Goal: Information Seeking & Learning: Learn about a topic

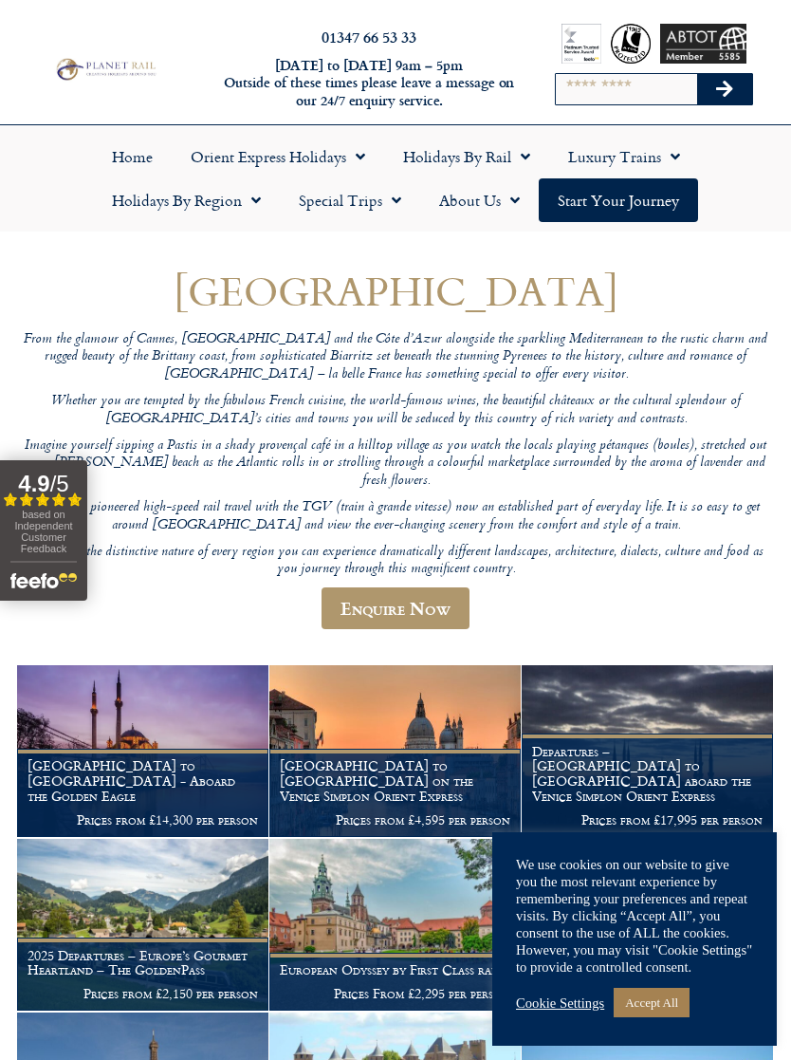
click at [670, 1002] on link "Accept All" at bounding box center [652, 1002] width 76 height 29
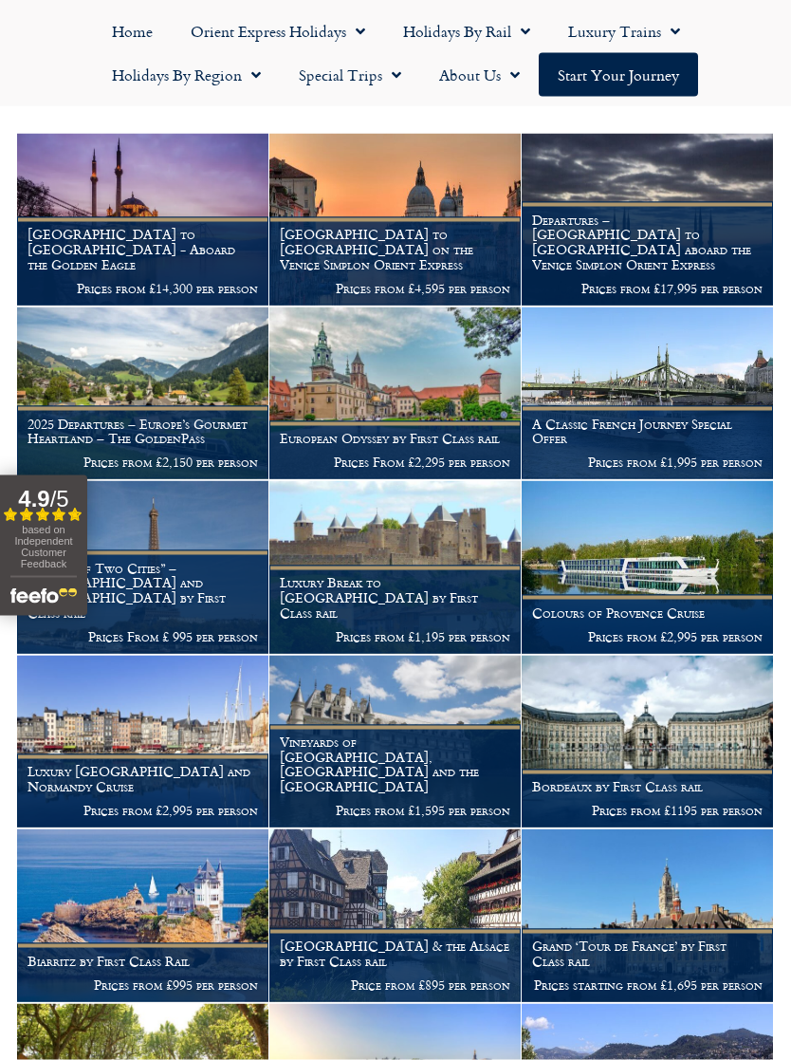
scroll to position [532, 0]
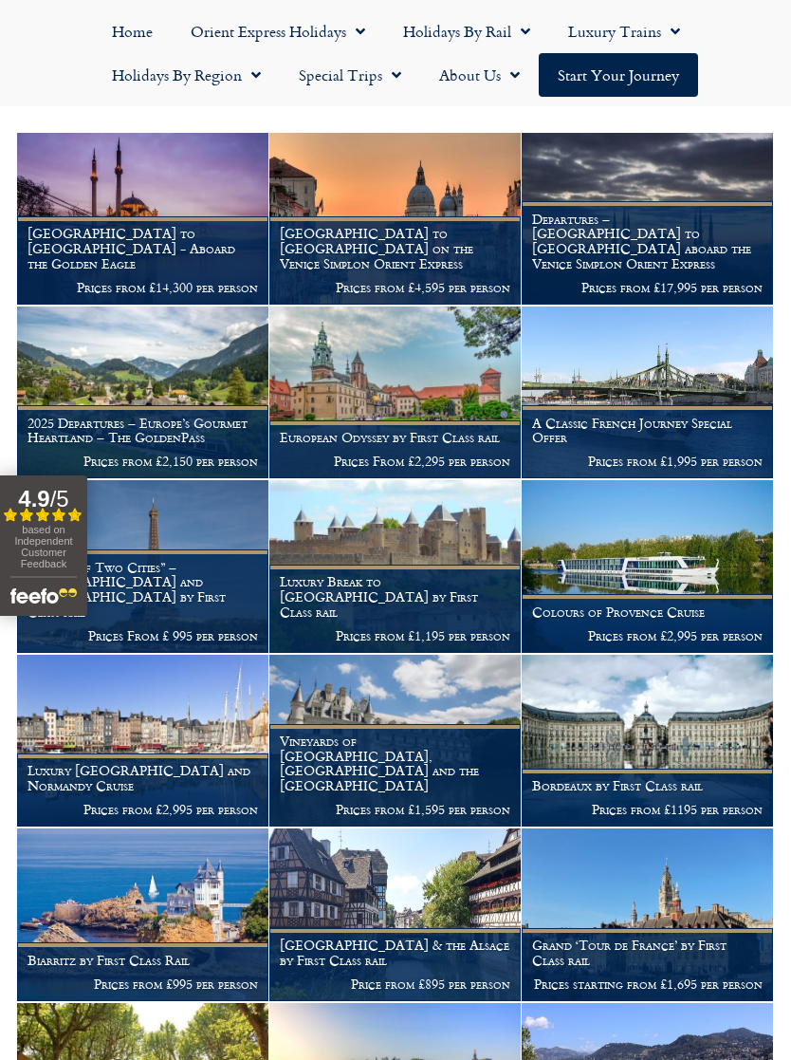
click at [159, 864] on img at bounding box center [142, 914] width 251 height 172
click at [140, 953] on h1 "Biarritz by First Class Rail" at bounding box center [143, 960] width 231 height 15
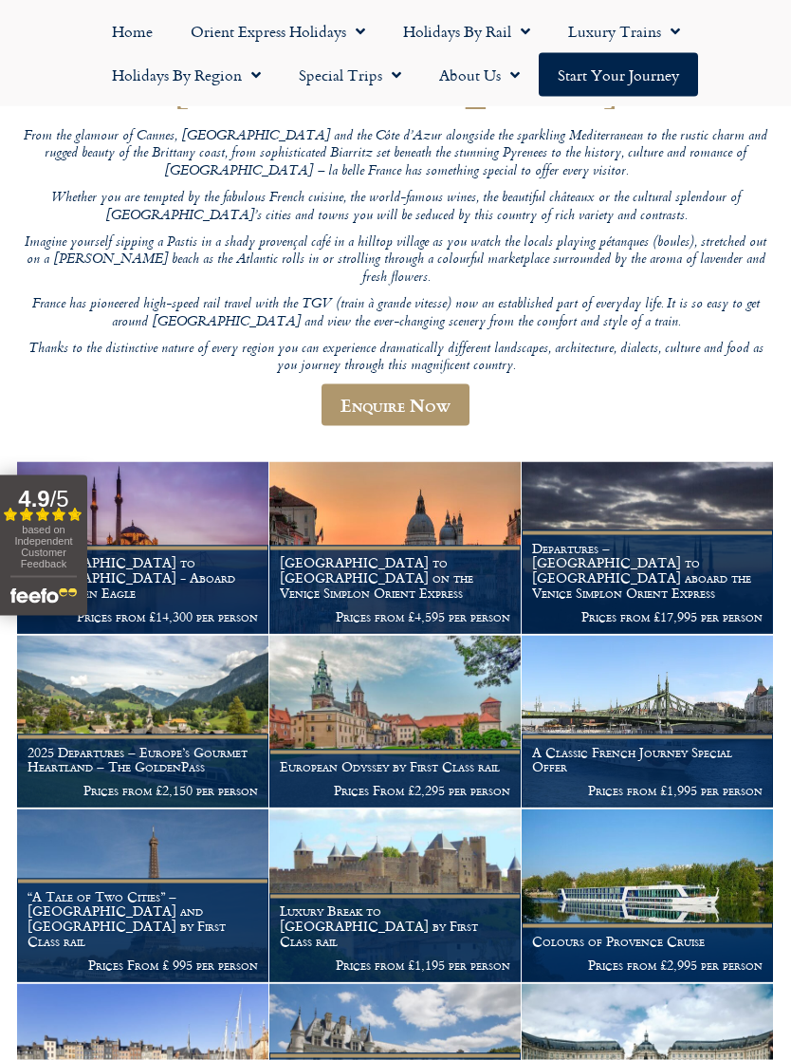
scroll to position [204, 0]
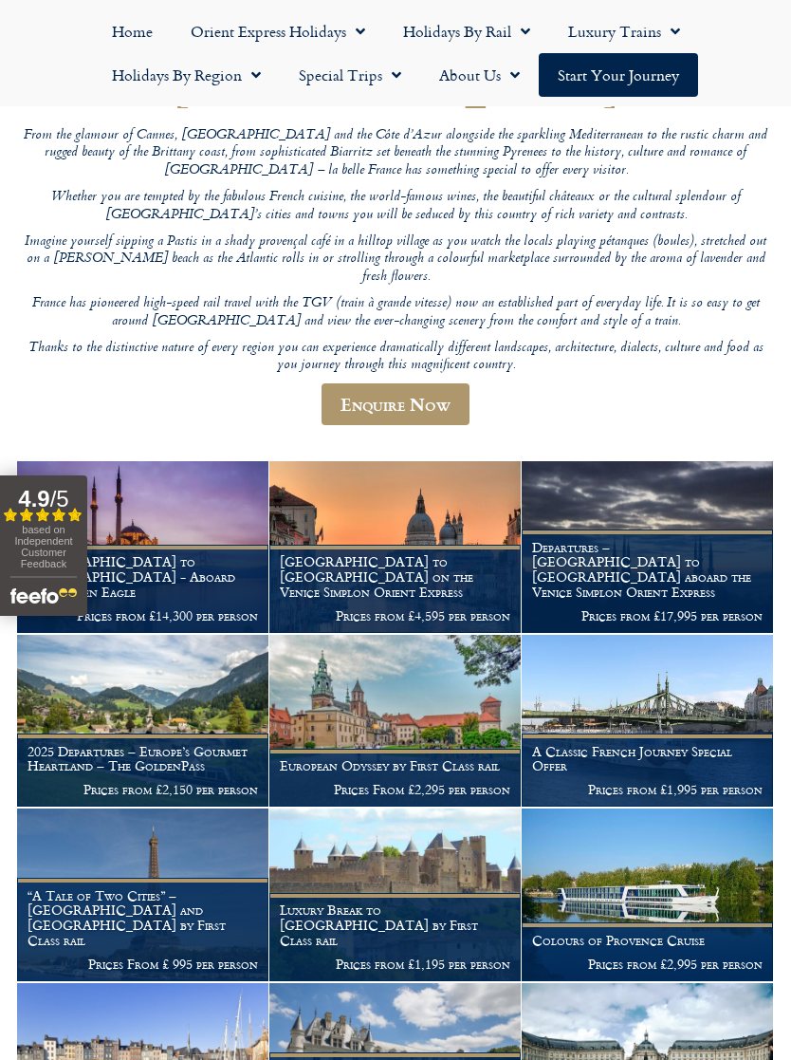
click at [413, 671] on img at bounding box center [394, 721] width 251 height 172
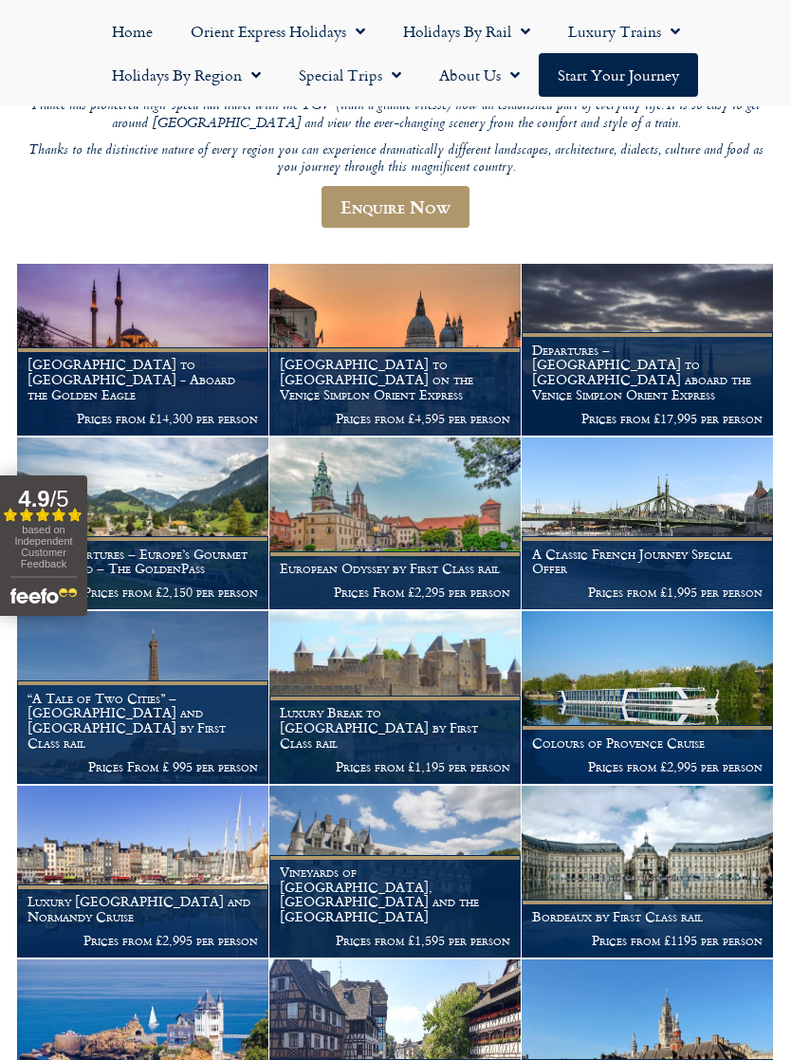
scroll to position [459, 0]
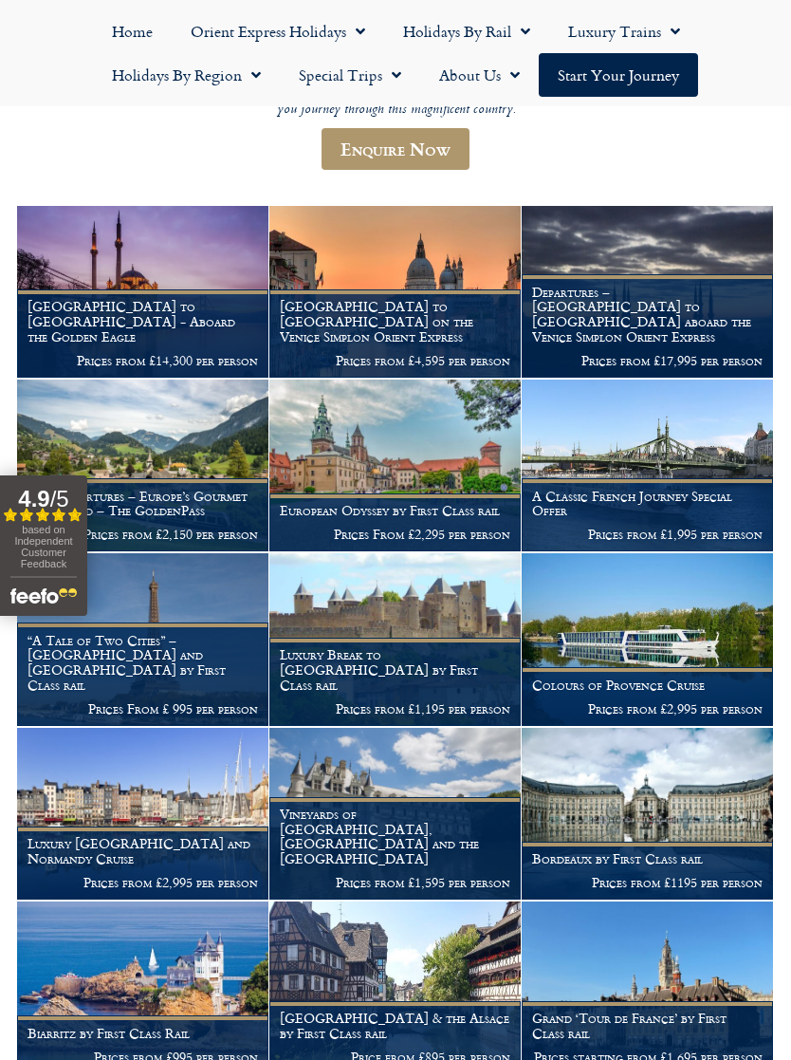
click at [395, 774] on img at bounding box center [394, 814] width 251 height 172
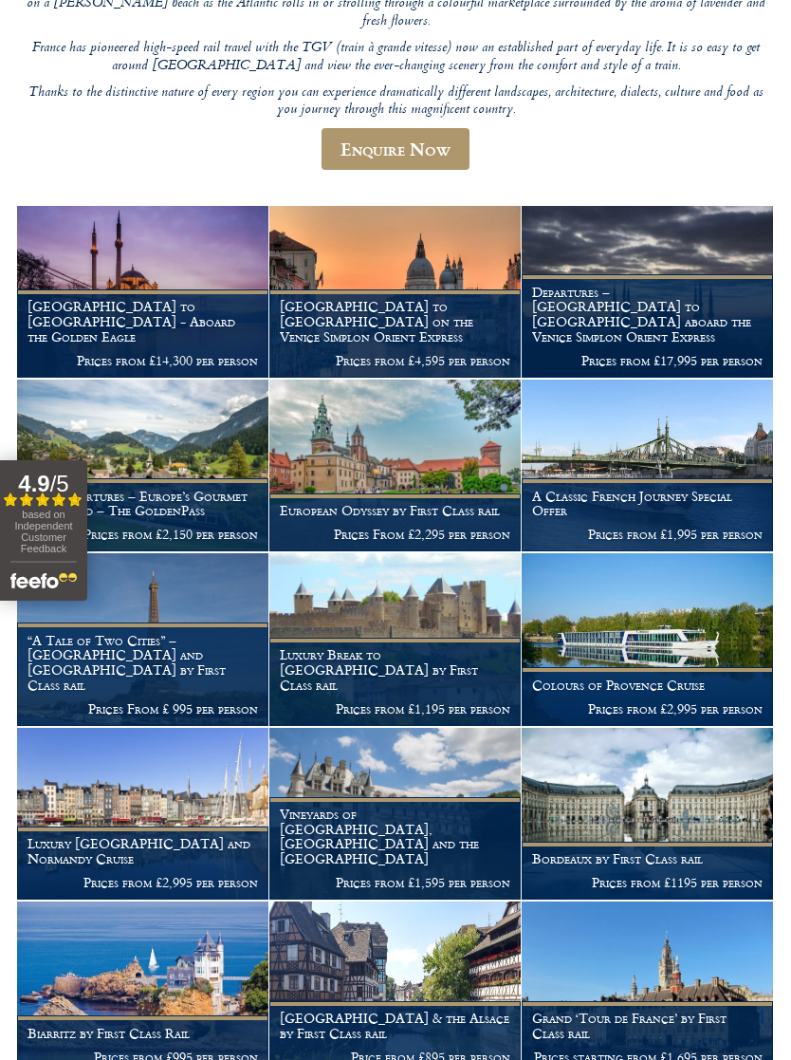
scroll to position [490, 0]
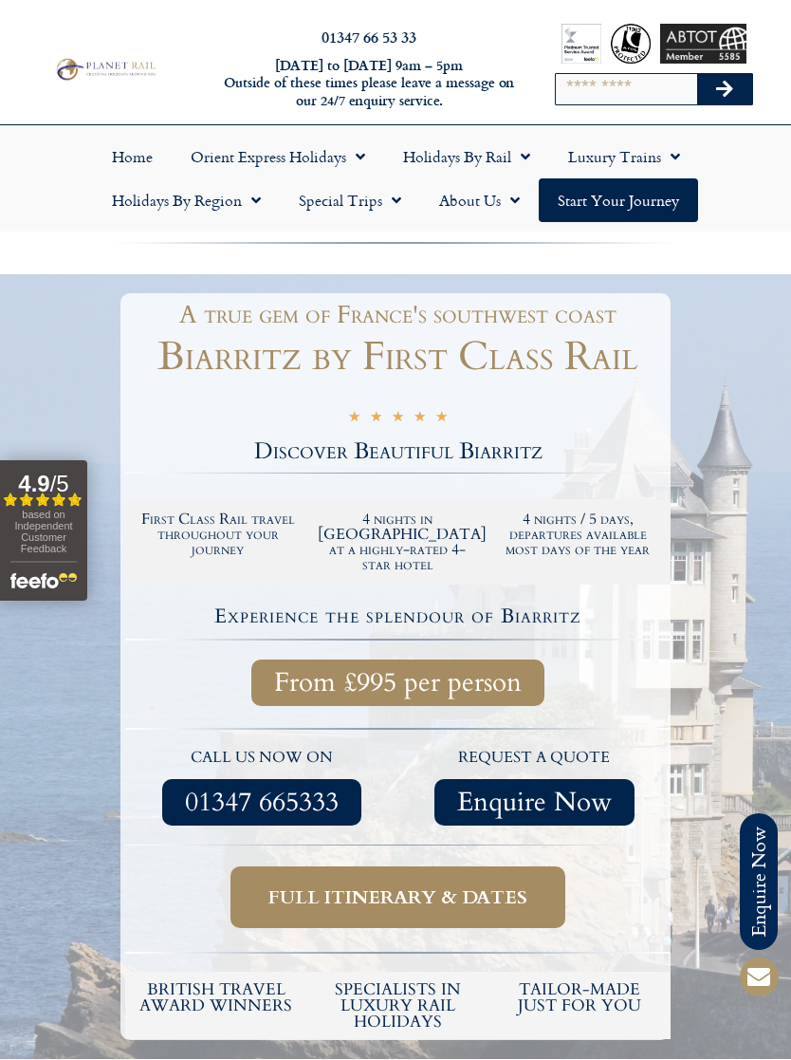
scroll to position [1, 0]
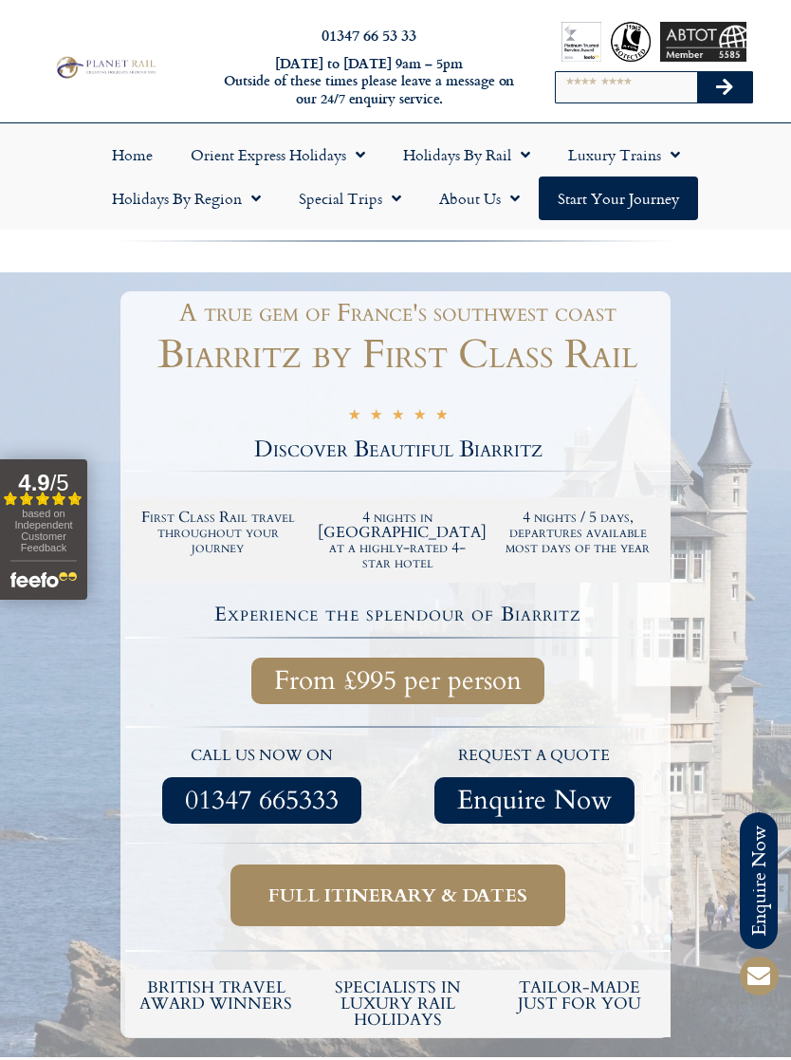
click at [376, 884] on span "Full itinerary & dates" at bounding box center [397, 896] width 259 height 24
click at [347, 883] on span "Full itinerary & dates" at bounding box center [397, 895] width 259 height 24
click at [361, 883] on span "Full itinerary & dates" at bounding box center [397, 895] width 259 height 24
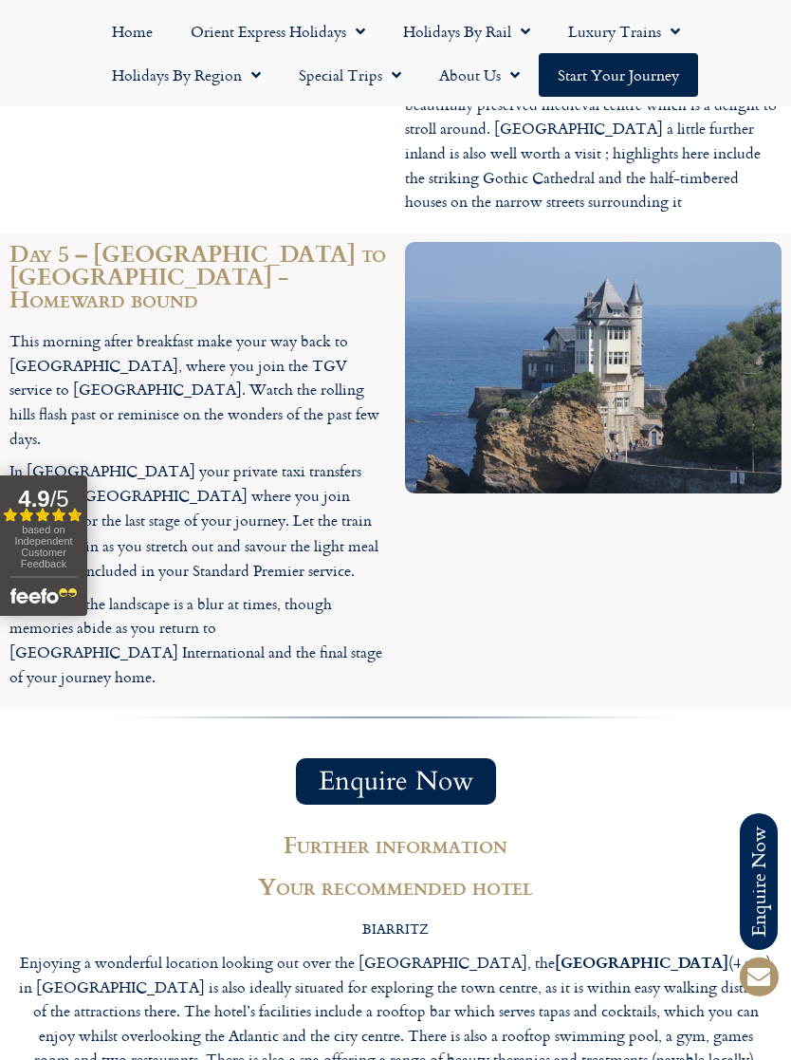
scroll to position [3265, 0]
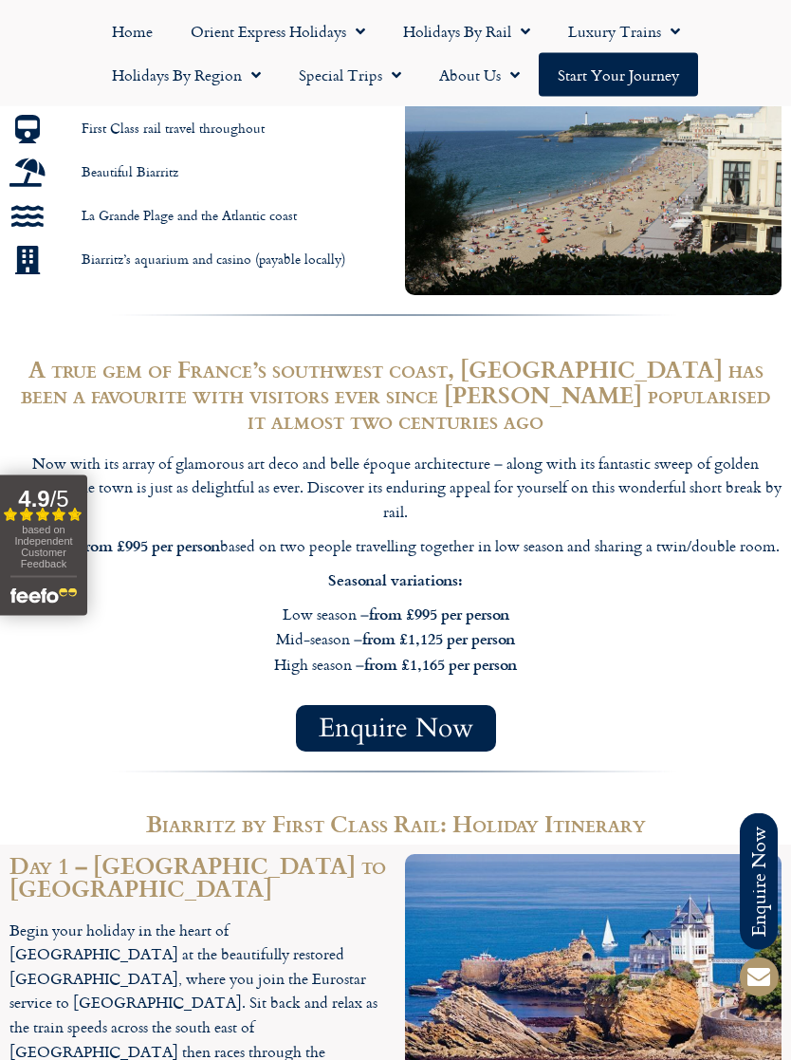
scroll to position [1068, 0]
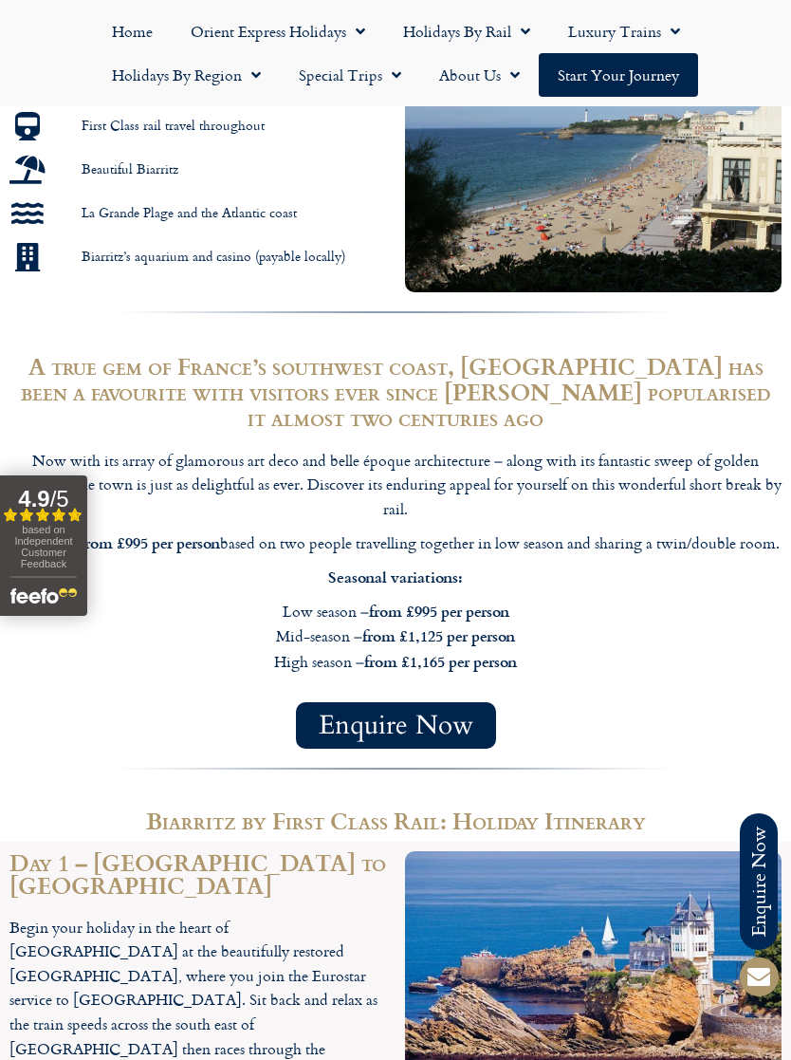
click at [461, 601] on strong "from £995 per person" at bounding box center [439, 611] width 140 height 22
click at [391, 727] on span "Enquire Now" at bounding box center [396, 725] width 155 height 24
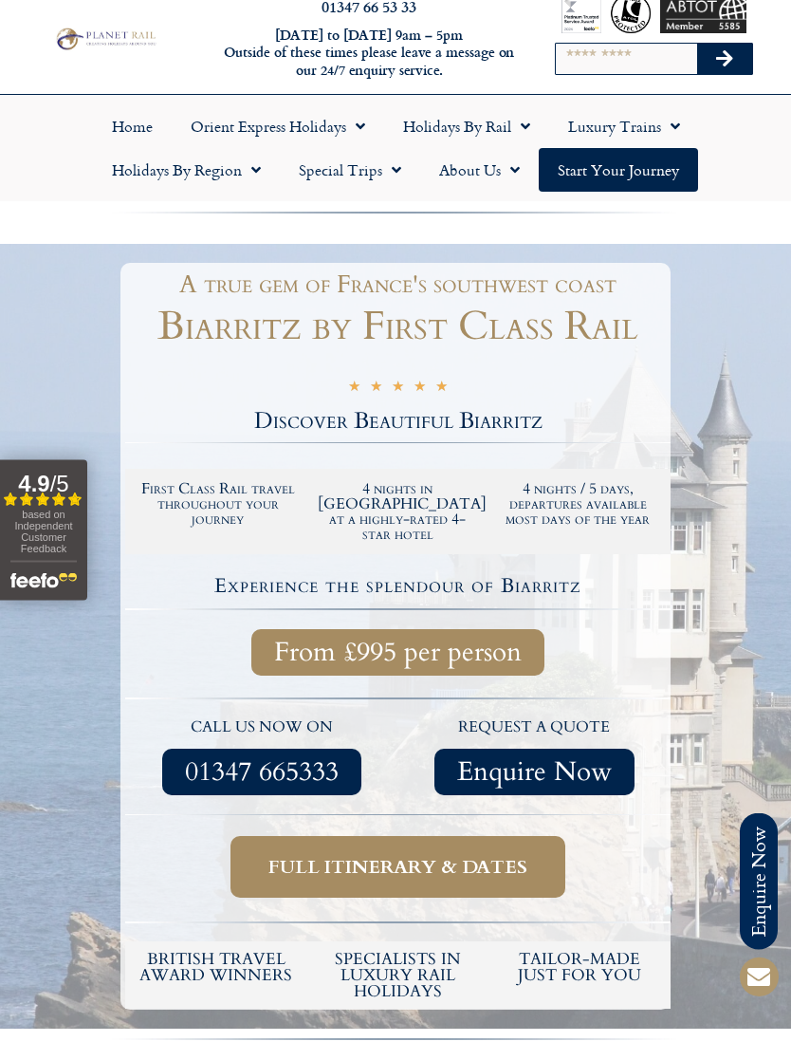
scroll to position [0, 0]
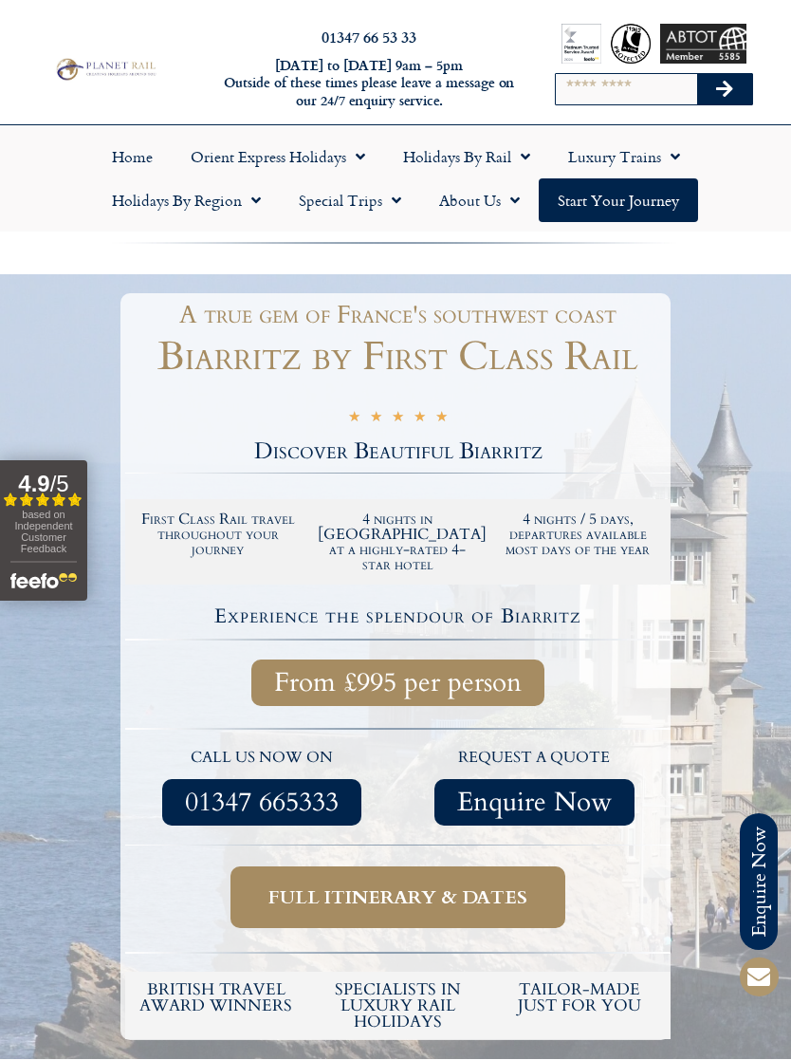
scroll to position [2, 0]
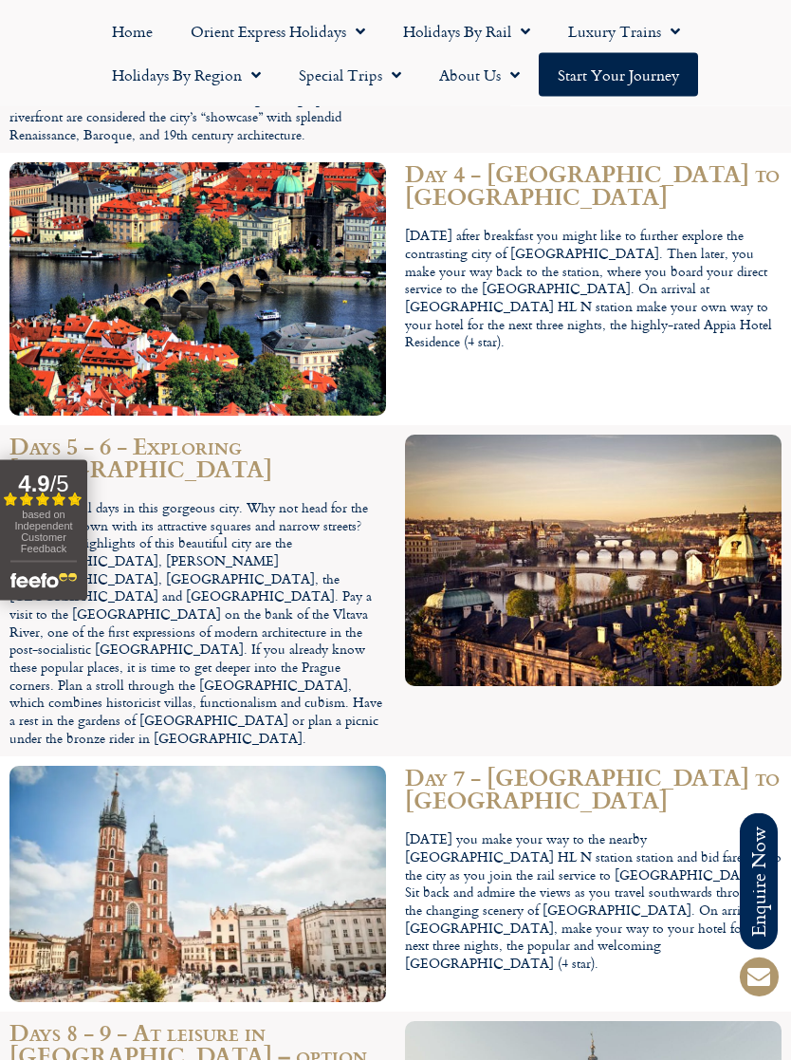
scroll to position [3723, 0]
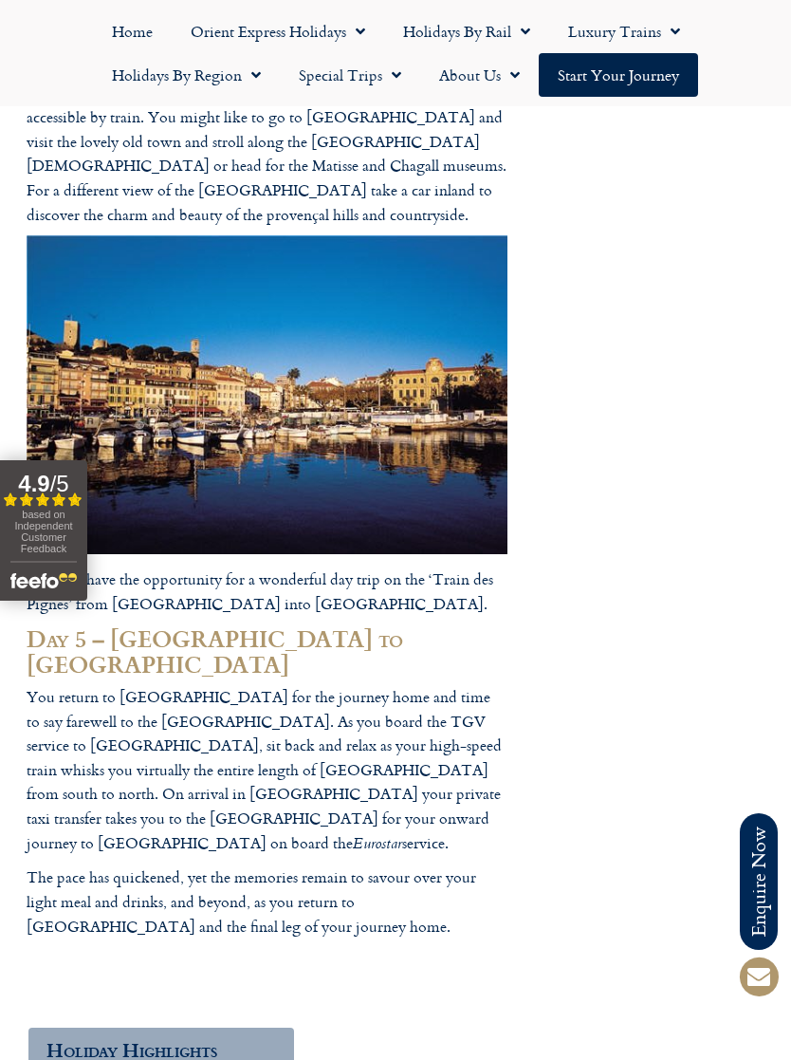
scroll to position [1359, 0]
